Goal: Task Accomplishment & Management: Use online tool/utility

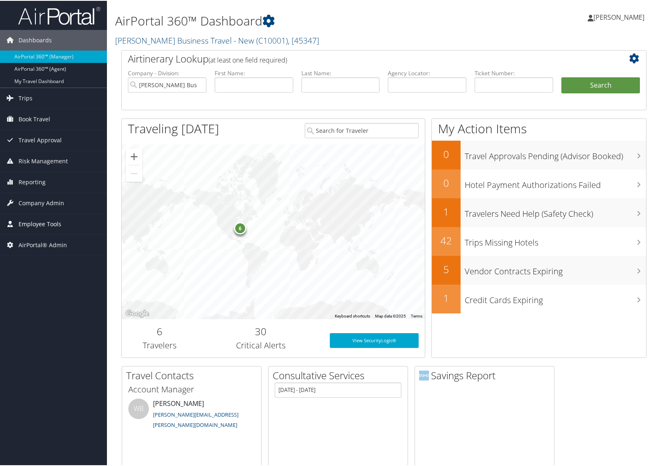
click at [42, 219] on span "Employee Tools" at bounding box center [40, 223] width 43 height 21
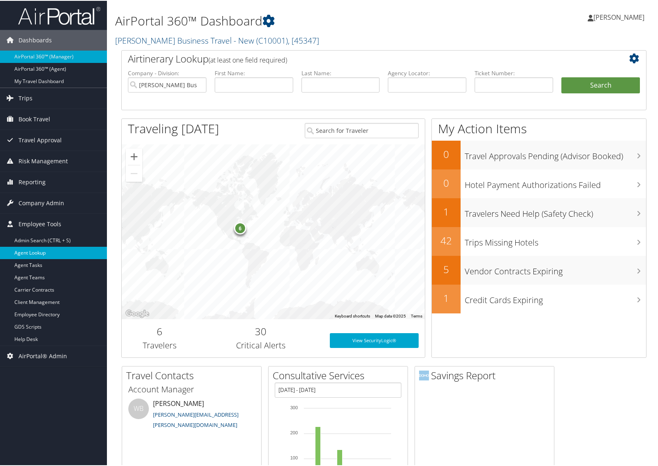
click at [44, 252] on link "Agent Lookup" at bounding box center [53, 252] width 107 height 12
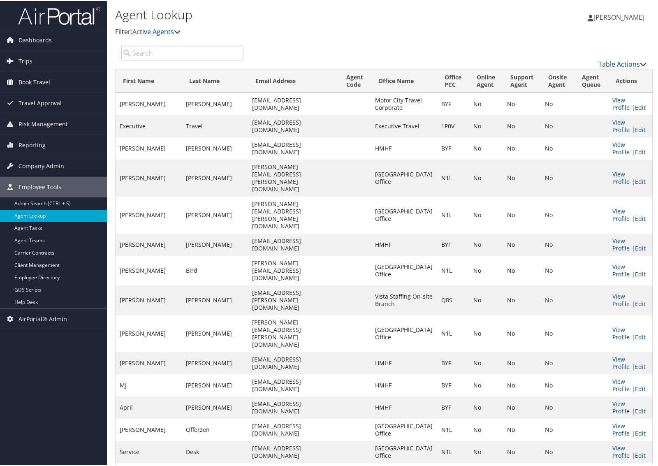
click at [183, 55] on input "search" at bounding box center [182, 52] width 122 height 15
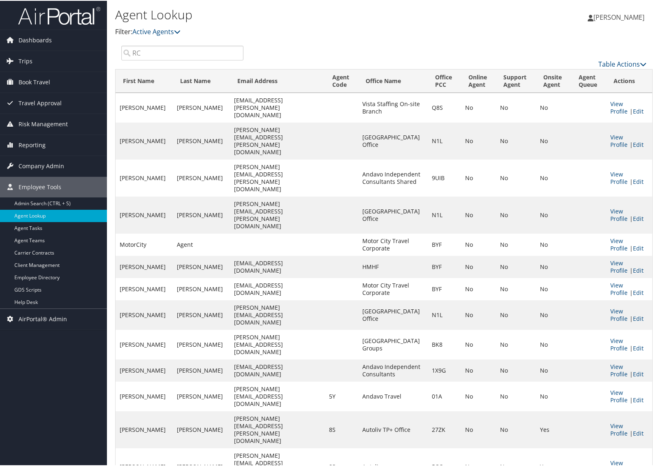
type input "RC"
click at [357, 80] on th "Agent Code" at bounding box center [341, 80] width 33 height 23
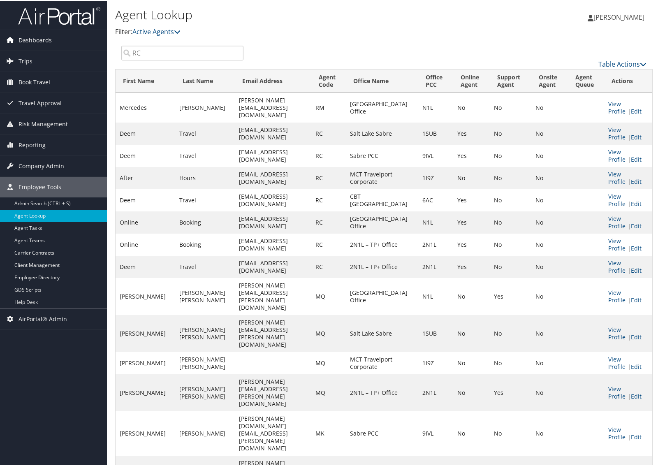
click at [50, 37] on span "Dashboards" at bounding box center [35, 39] width 33 height 21
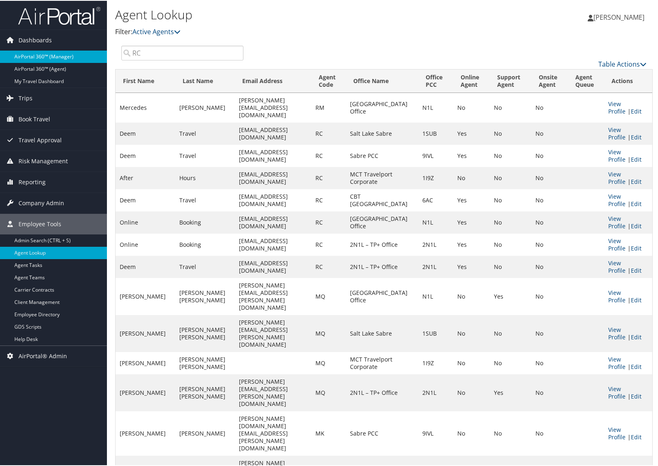
click at [46, 56] on link "AirPortal 360™ (Manager)" at bounding box center [53, 56] width 107 height 12
